Goal: Task Accomplishment & Management: Manage account settings

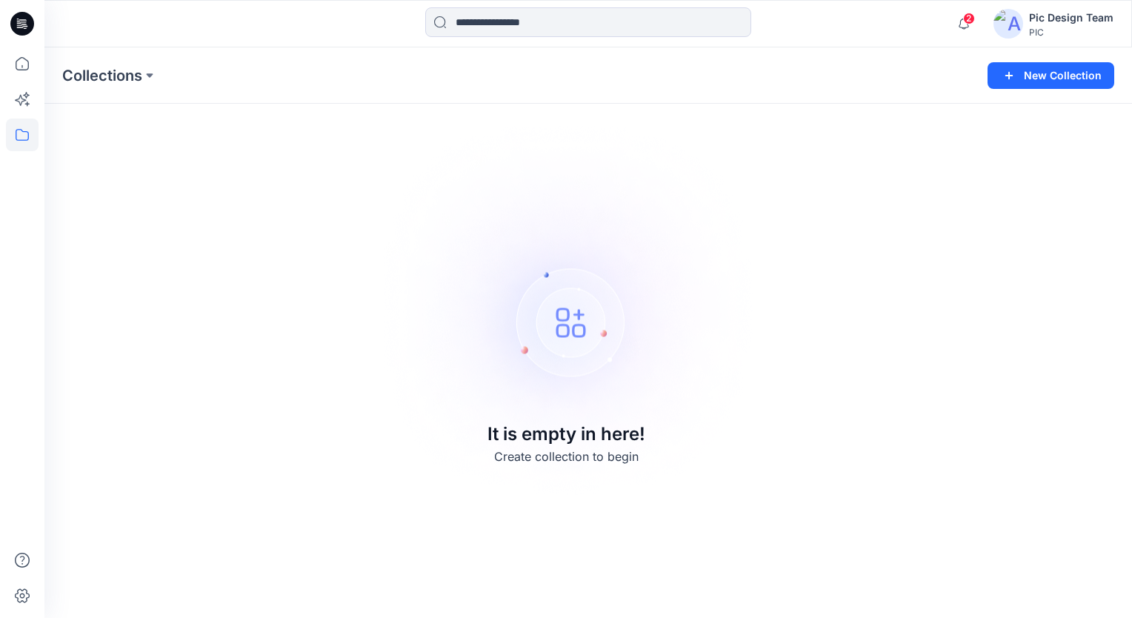
click at [1010, 25] on img at bounding box center [1008, 24] width 30 height 30
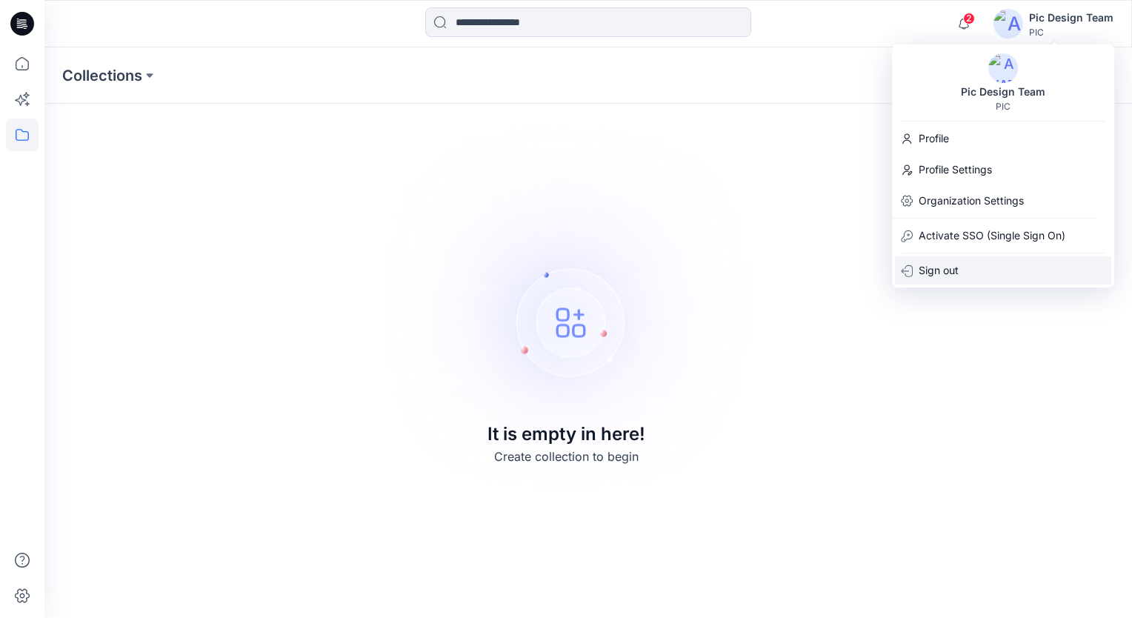
click at [943, 259] on p "Sign out" at bounding box center [938, 270] width 40 height 28
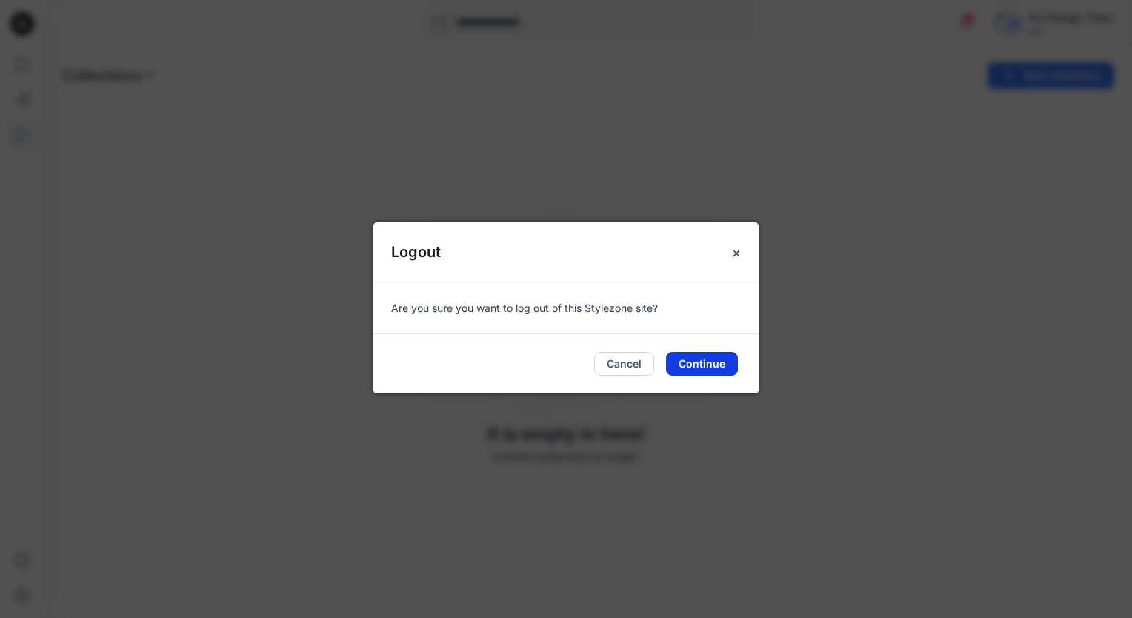
click at [701, 358] on button "Continue" at bounding box center [702, 364] width 72 height 24
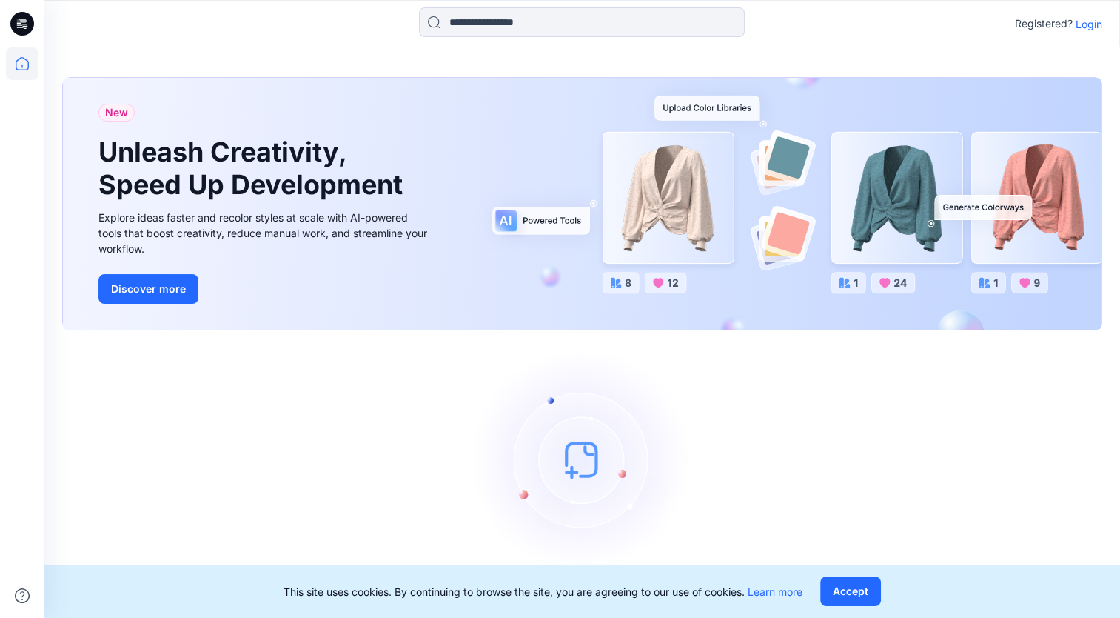
click at [1092, 26] on p "Login" at bounding box center [1089, 24] width 27 height 16
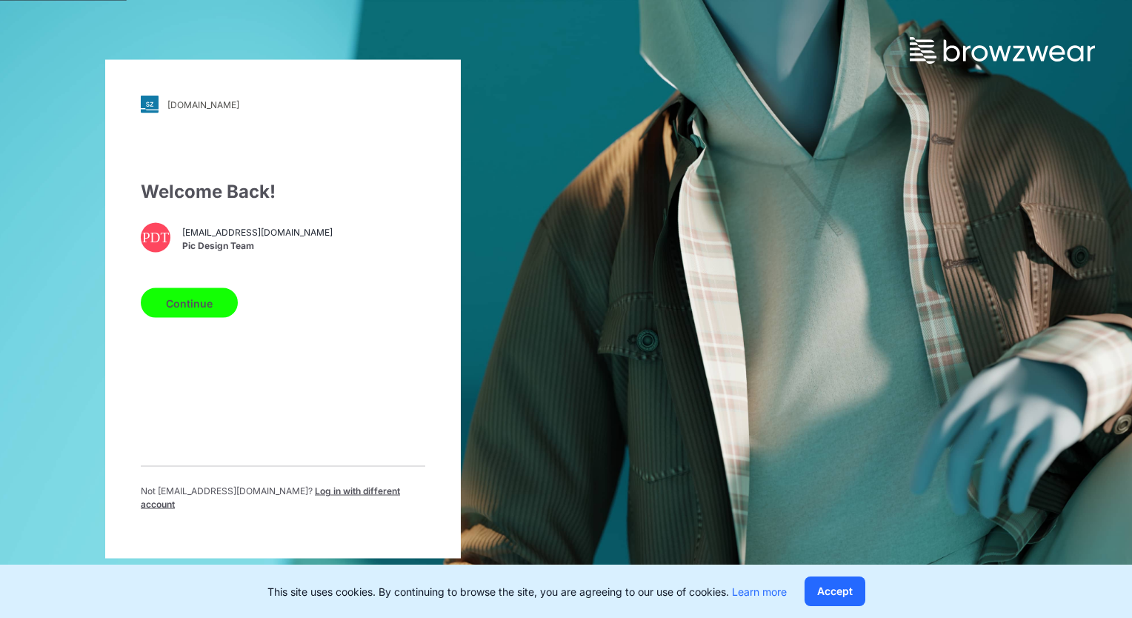
click at [190, 301] on button "Continue" at bounding box center [189, 303] width 97 height 30
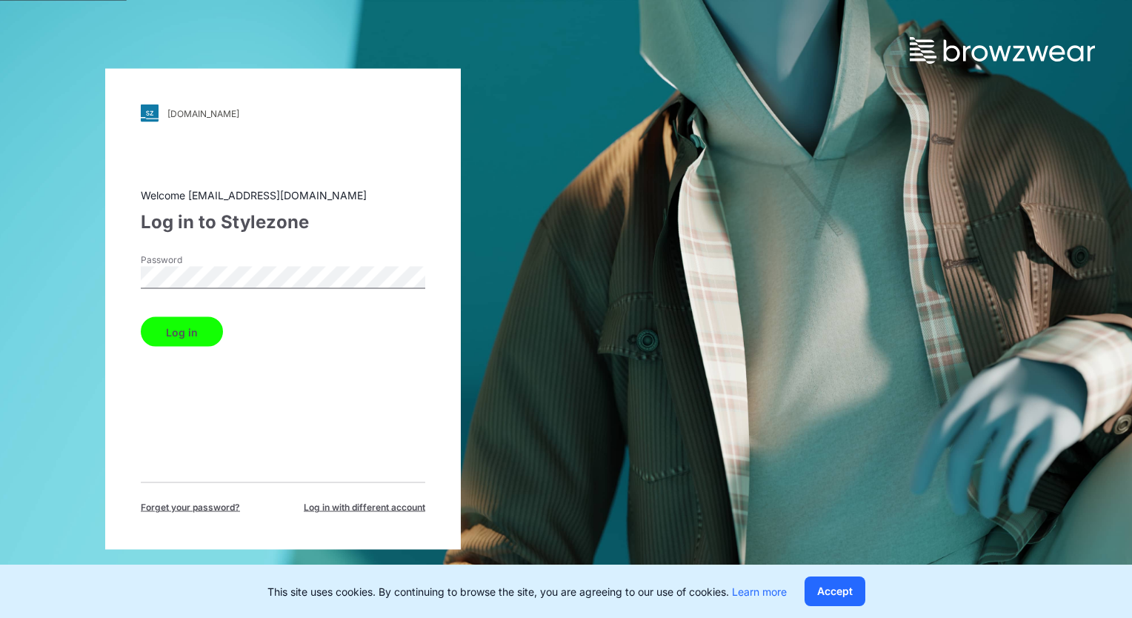
click at [200, 333] on button "Log in" at bounding box center [182, 332] width 82 height 30
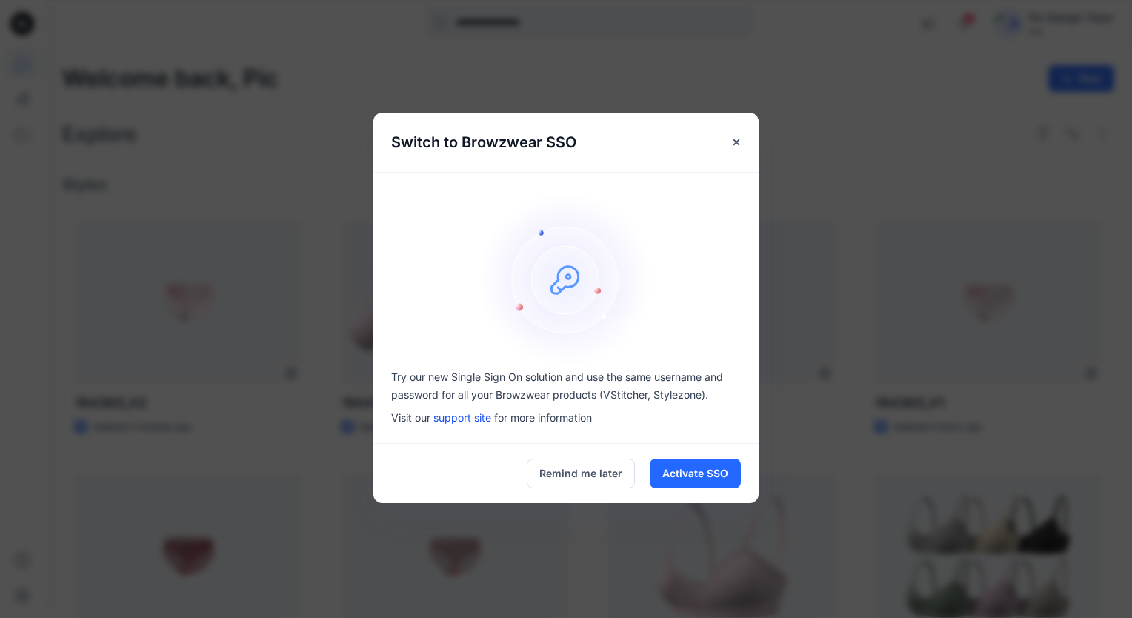
click at [721, 40] on div "Switch to Browzwear SSO Try our new Single Sign On solution and use the same us…" at bounding box center [566, 309] width 1132 height 618
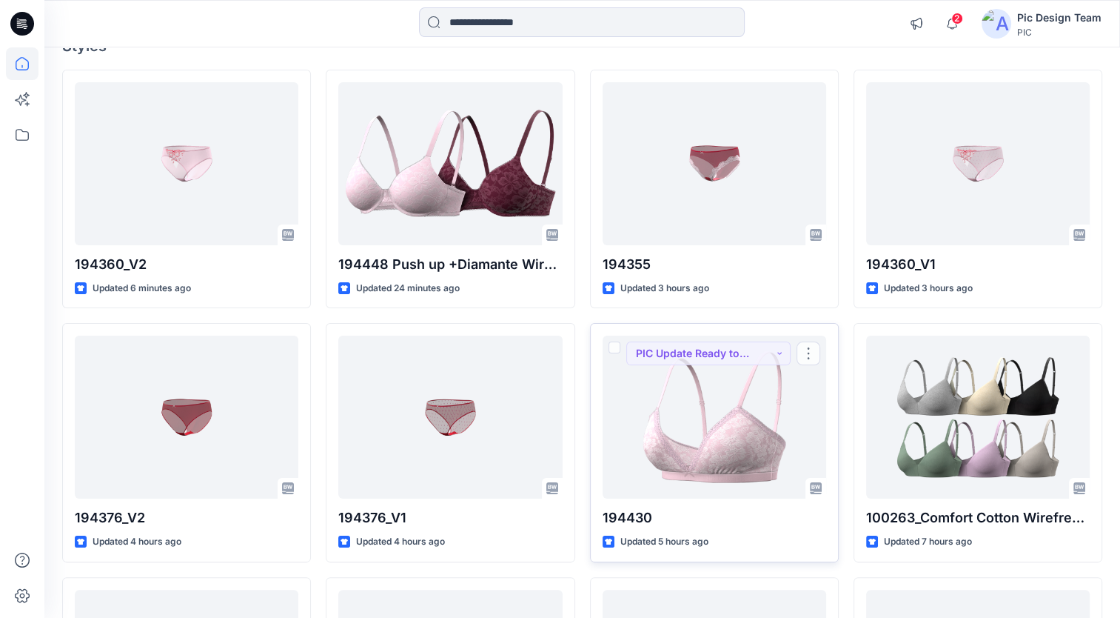
scroll to position [148, 0]
